Goal: Task Accomplishment & Management: Use online tool/utility

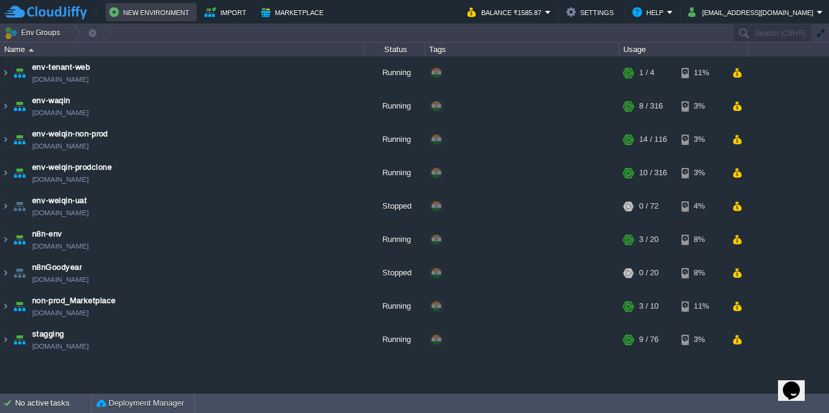
click at [112, 10] on button "New Environment" at bounding box center [151, 12] width 84 height 15
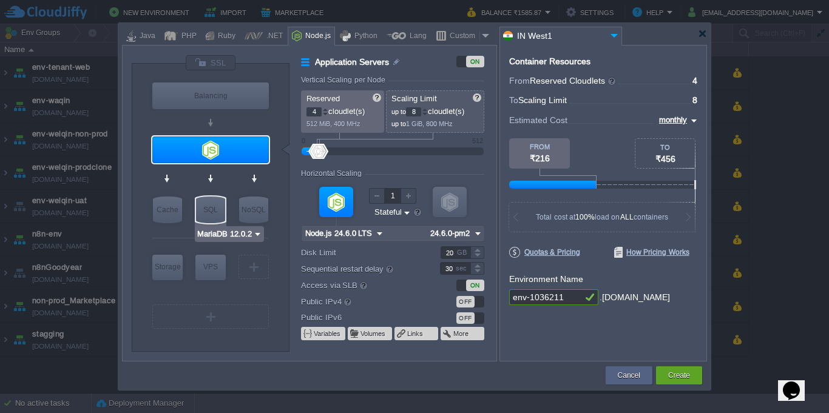
type input "Node.js 24.6.0 LTS"
click at [247, 174] on img at bounding box center [245, 173] width 9 height 12
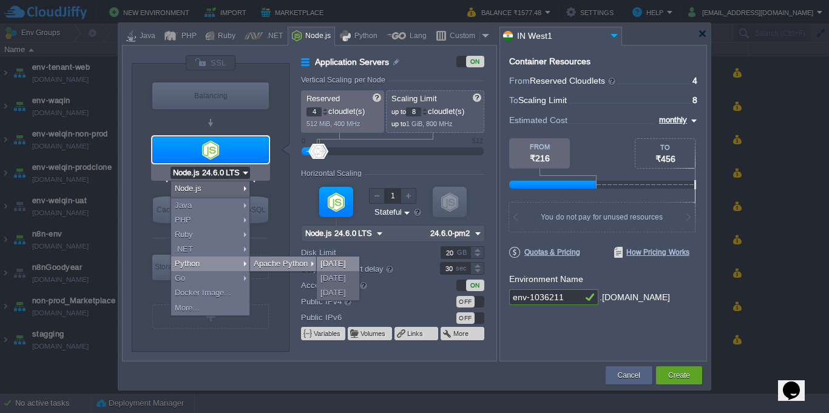
click at [345, 266] on div "[DATE]" at bounding box center [338, 264] width 42 height 15
type input "Application Servers"
type input "1"
type input "4"
type input "Apache Python 2...."
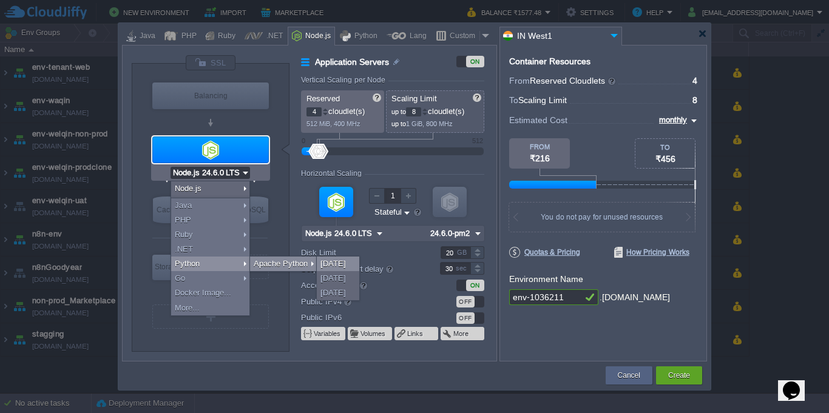
type input "Python 3.13.7"
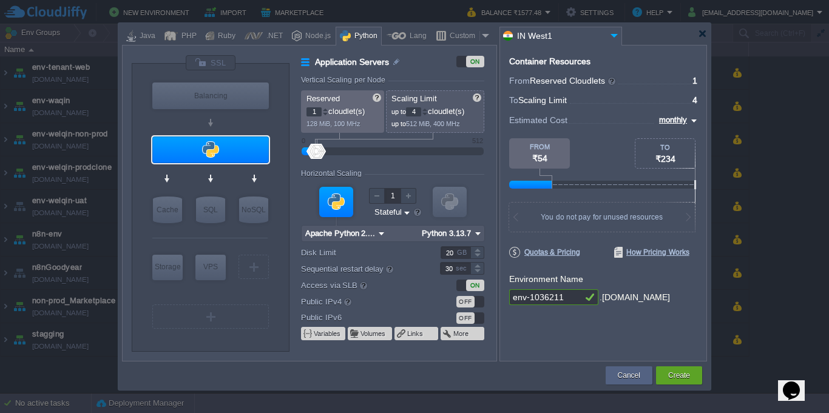
type input "AlmaLinux 9.6"
click at [703, 35] on div at bounding box center [702, 33] width 9 height 9
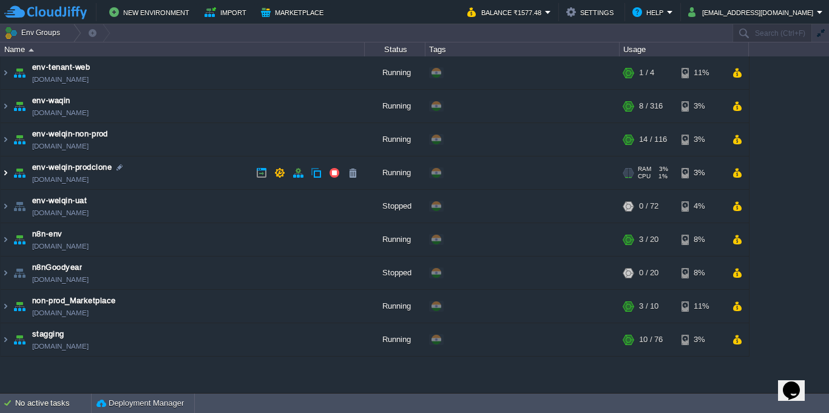
click at [4, 177] on img at bounding box center [6, 173] width 10 height 33
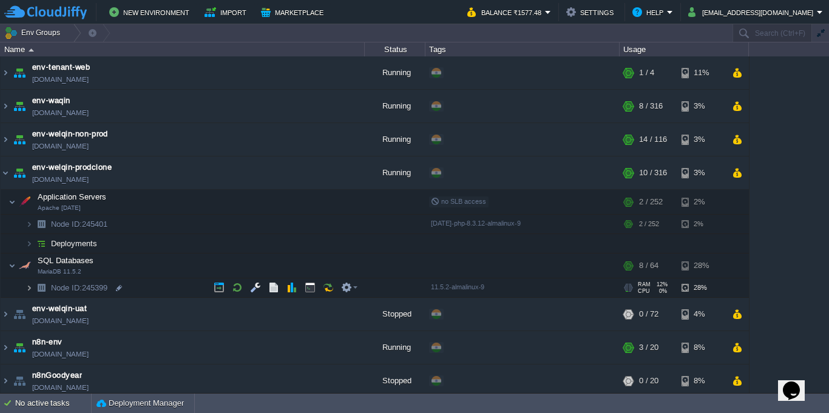
click at [29, 293] on img at bounding box center [28, 288] width 7 height 19
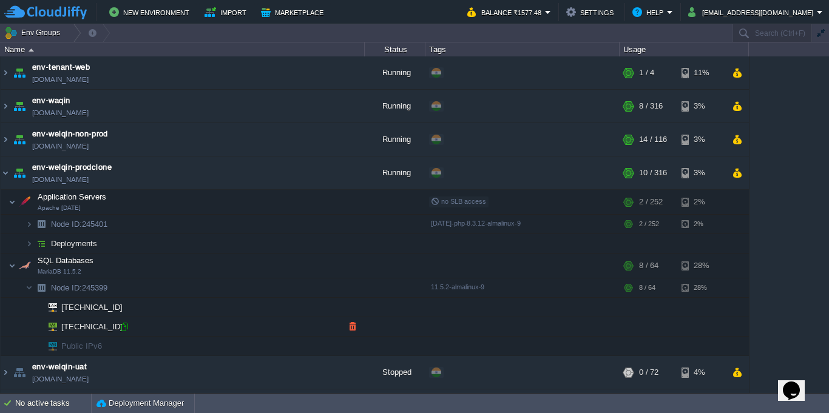
click at [124, 327] on div at bounding box center [124, 327] width 11 height 11
click at [4, 170] on img at bounding box center [6, 173] width 10 height 33
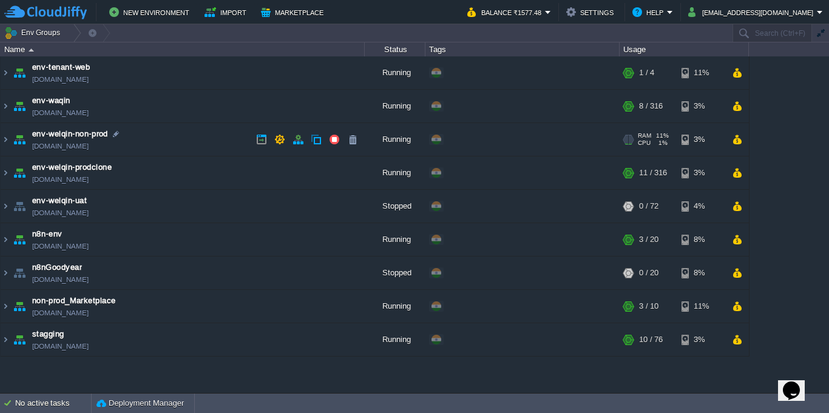
click at [12, 141] on img at bounding box center [19, 139] width 17 height 33
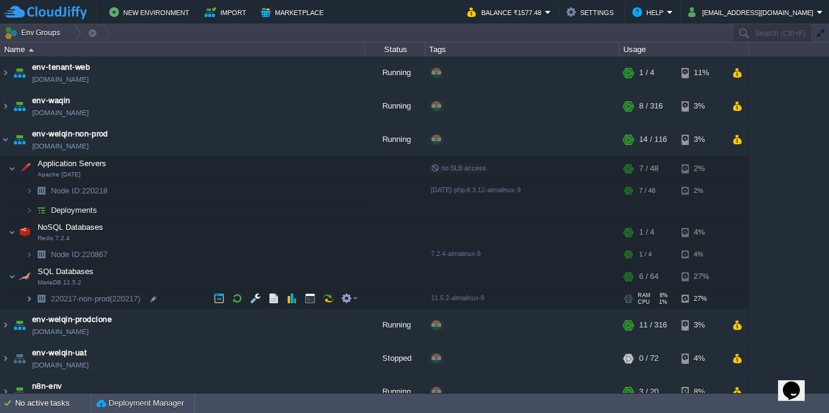
click at [26, 300] on img at bounding box center [28, 299] width 7 height 19
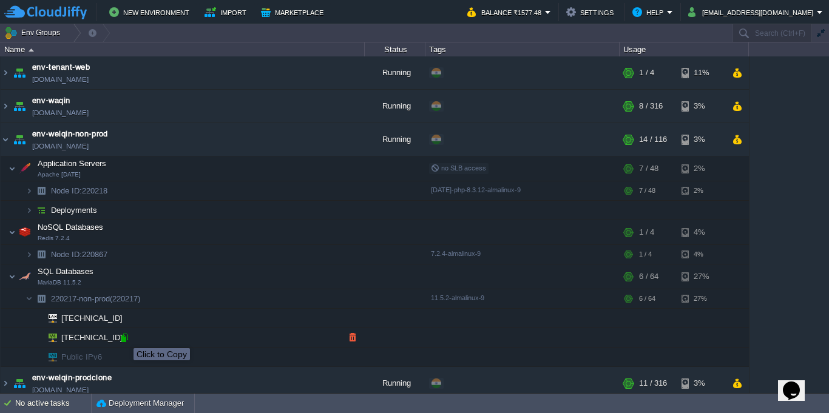
click at [124, 337] on div at bounding box center [124, 338] width 11 height 11
type input "[TECHNICAL_ID]"
click at [312, 166] on button "button" at bounding box center [310, 168] width 11 height 11
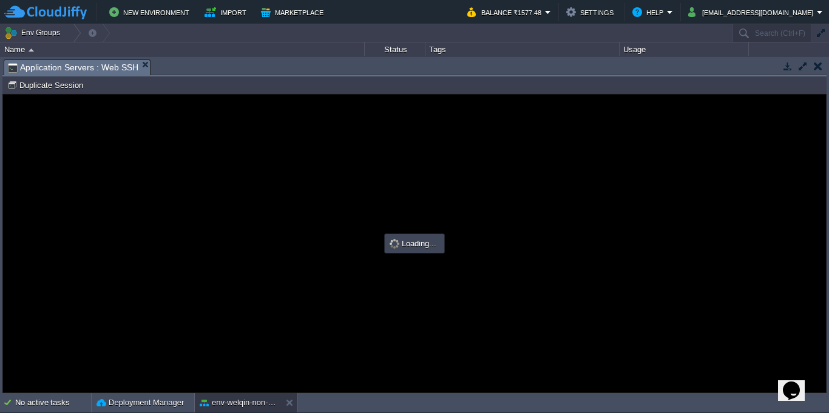
type input "#000000"
